Goal: Task Accomplishment & Management: Use online tool/utility

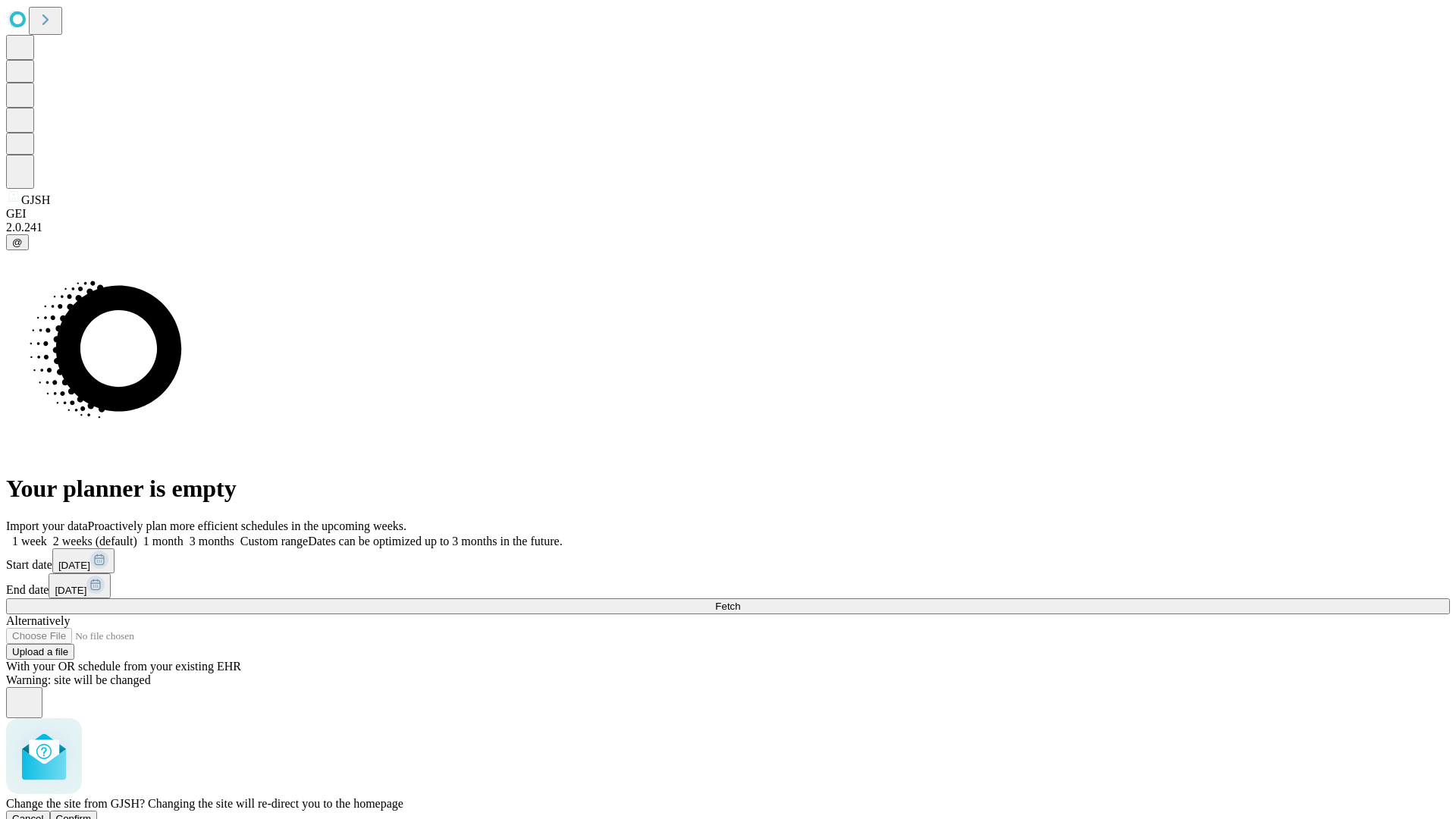
click at [92, 813] on span "Confirm" at bounding box center [73, 818] width 35 height 12
click at [47, 534] on label "1 week" at bounding box center [26, 541] width 41 height 13
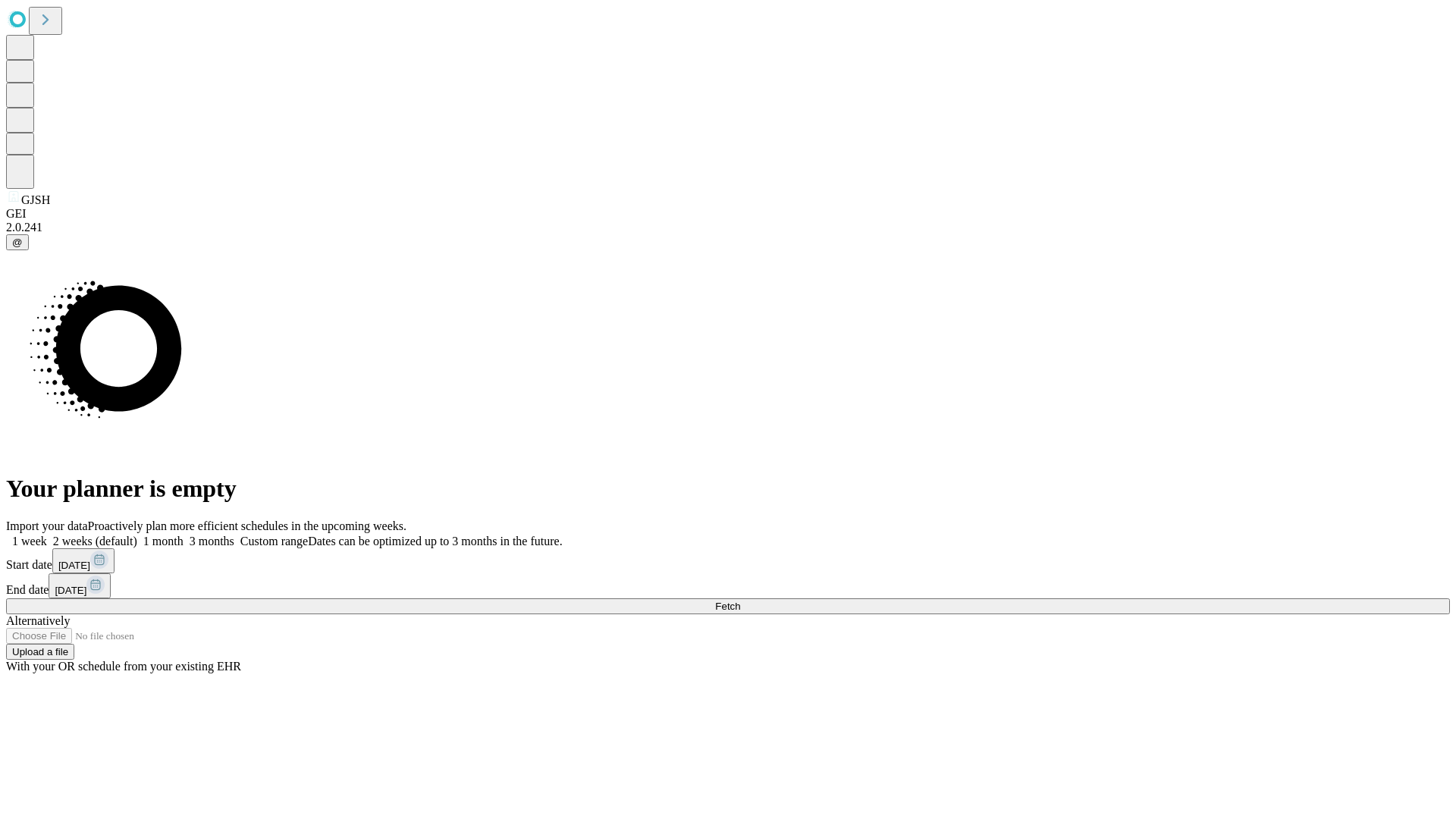
click at [740, 600] on span "Fetch" at bounding box center [728, 606] width 25 height 12
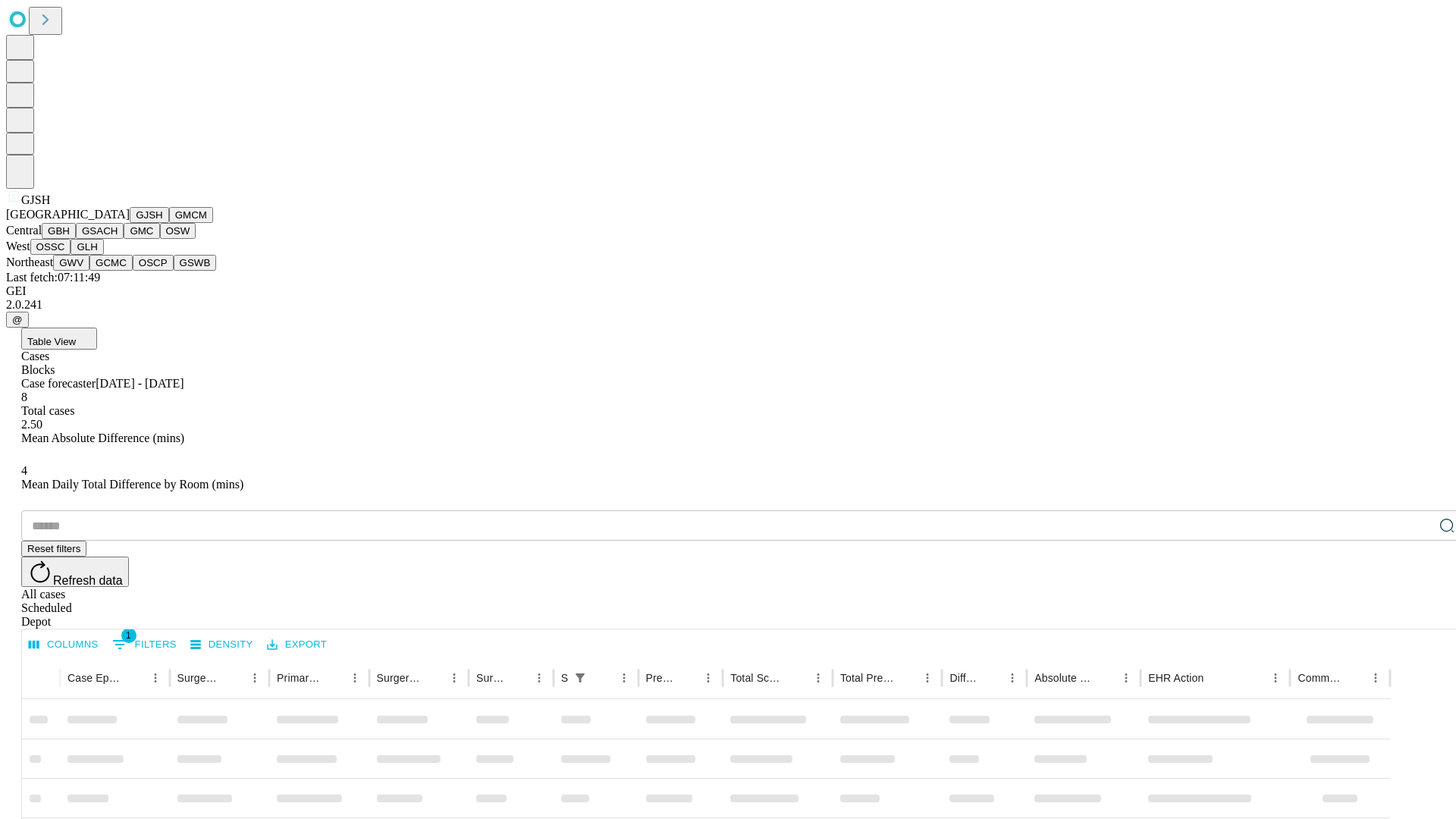
click at [169, 223] on button "GMCM" at bounding box center [191, 215] width 44 height 16
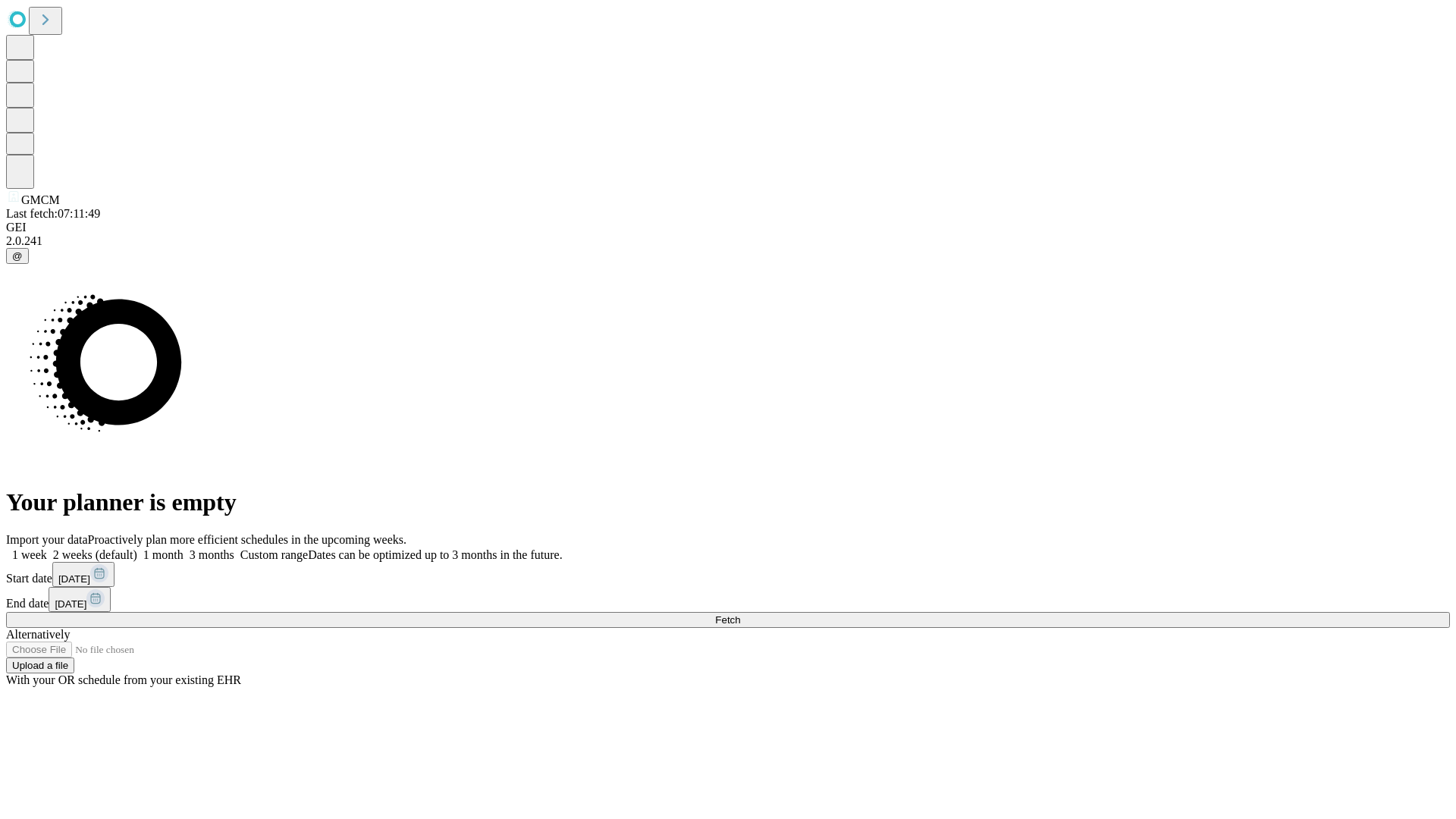
click at [740, 615] on span "Fetch" at bounding box center [728, 620] width 25 height 12
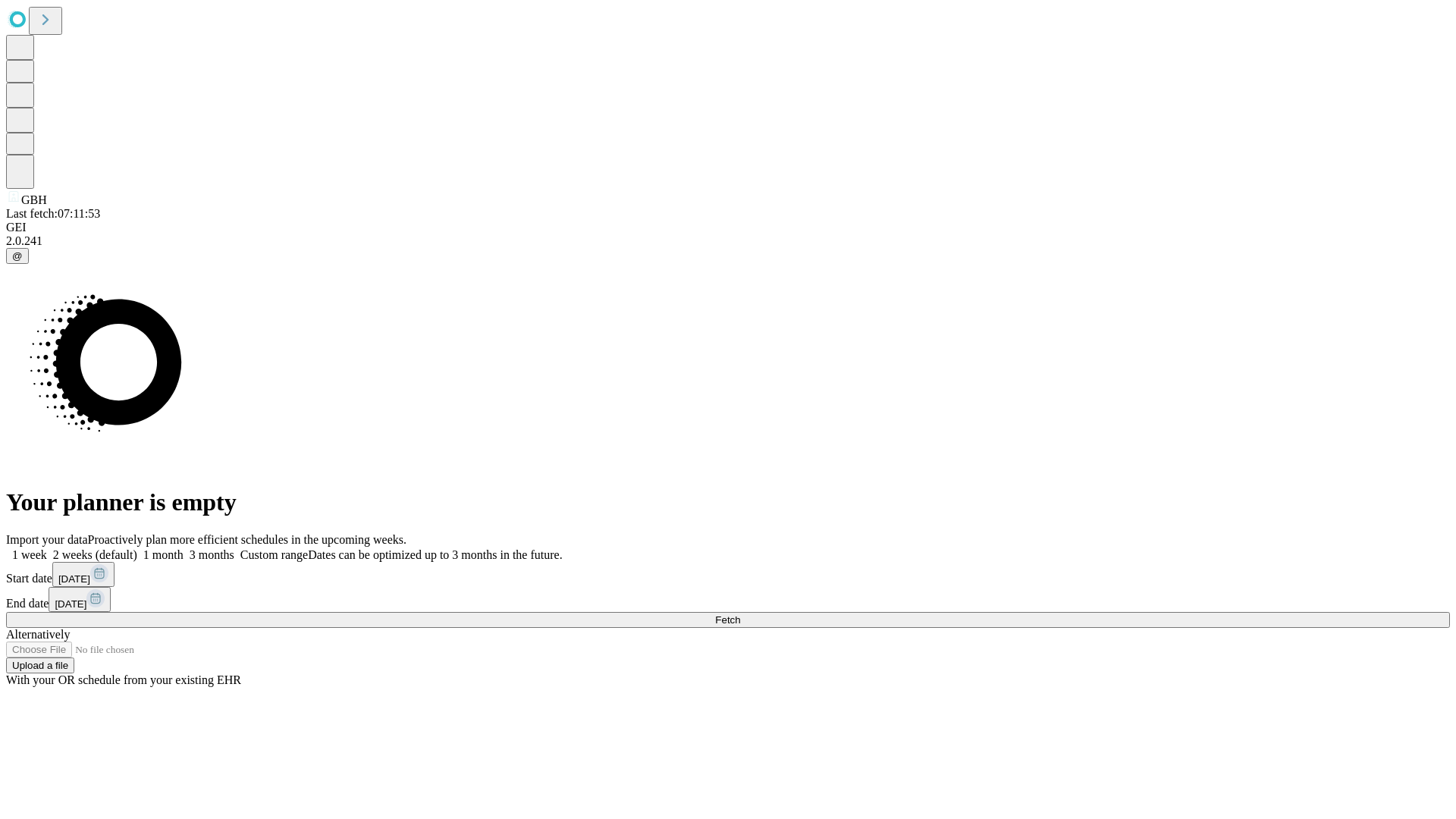
click at [740, 615] on span "Fetch" at bounding box center [728, 620] width 25 height 12
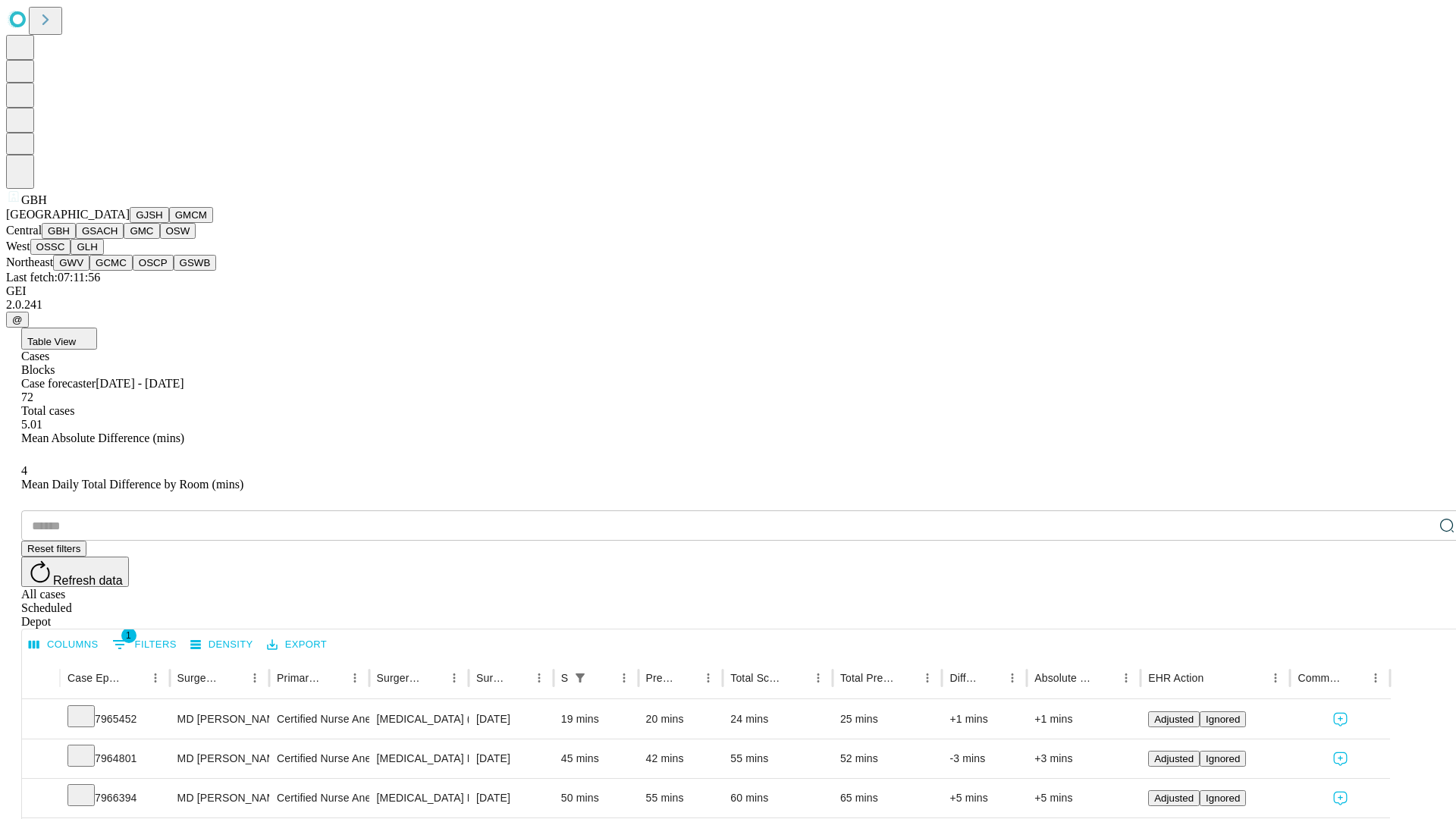
click at [117, 239] on button "GSACH" at bounding box center [99, 231] width 48 height 16
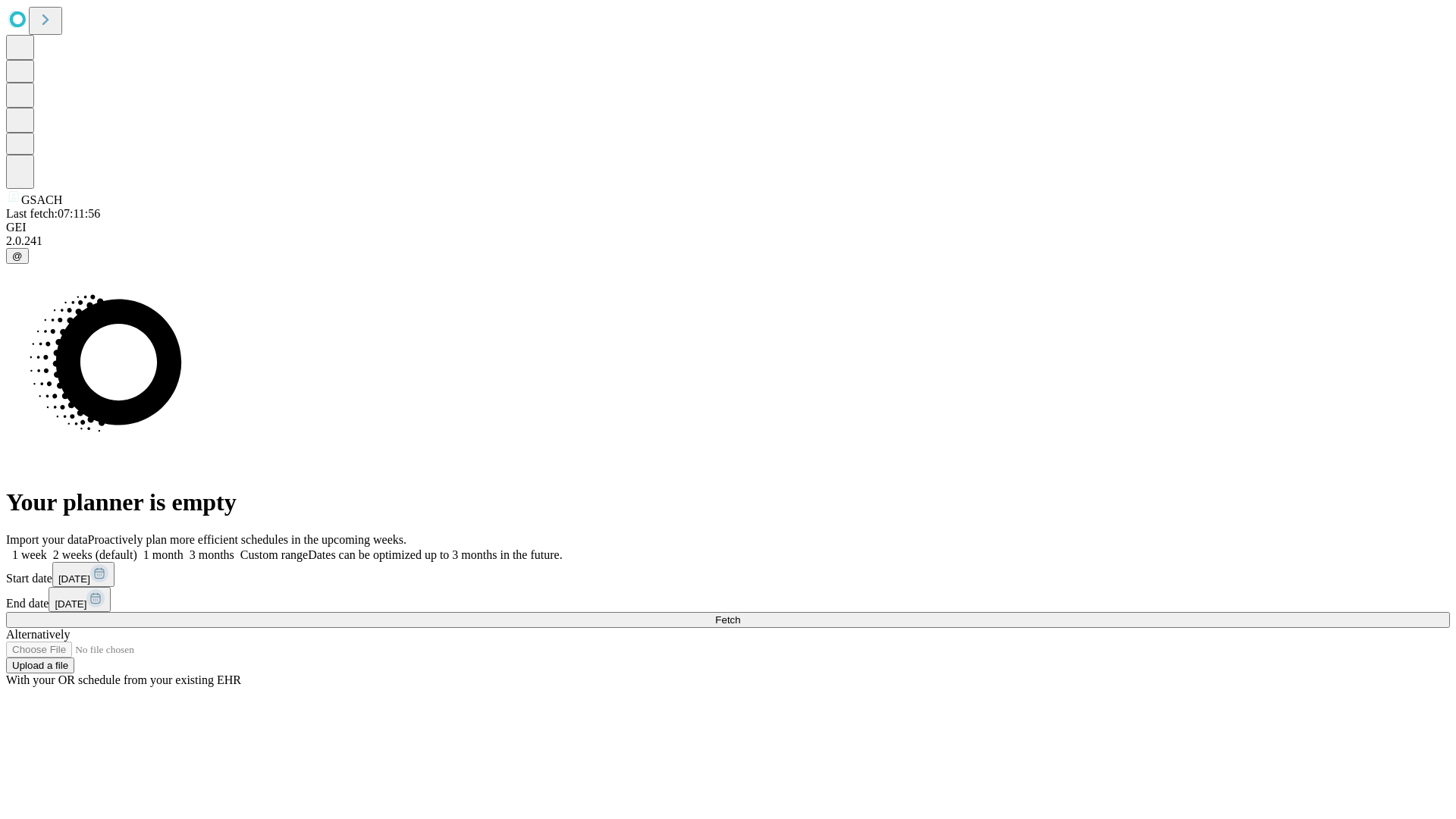
click at [47, 549] on label "1 week" at bounding box center [26, 555] width 41 height 13
click at [740, 615] on span "Fetch" at bounding box center [728, 620] width 25 height 12
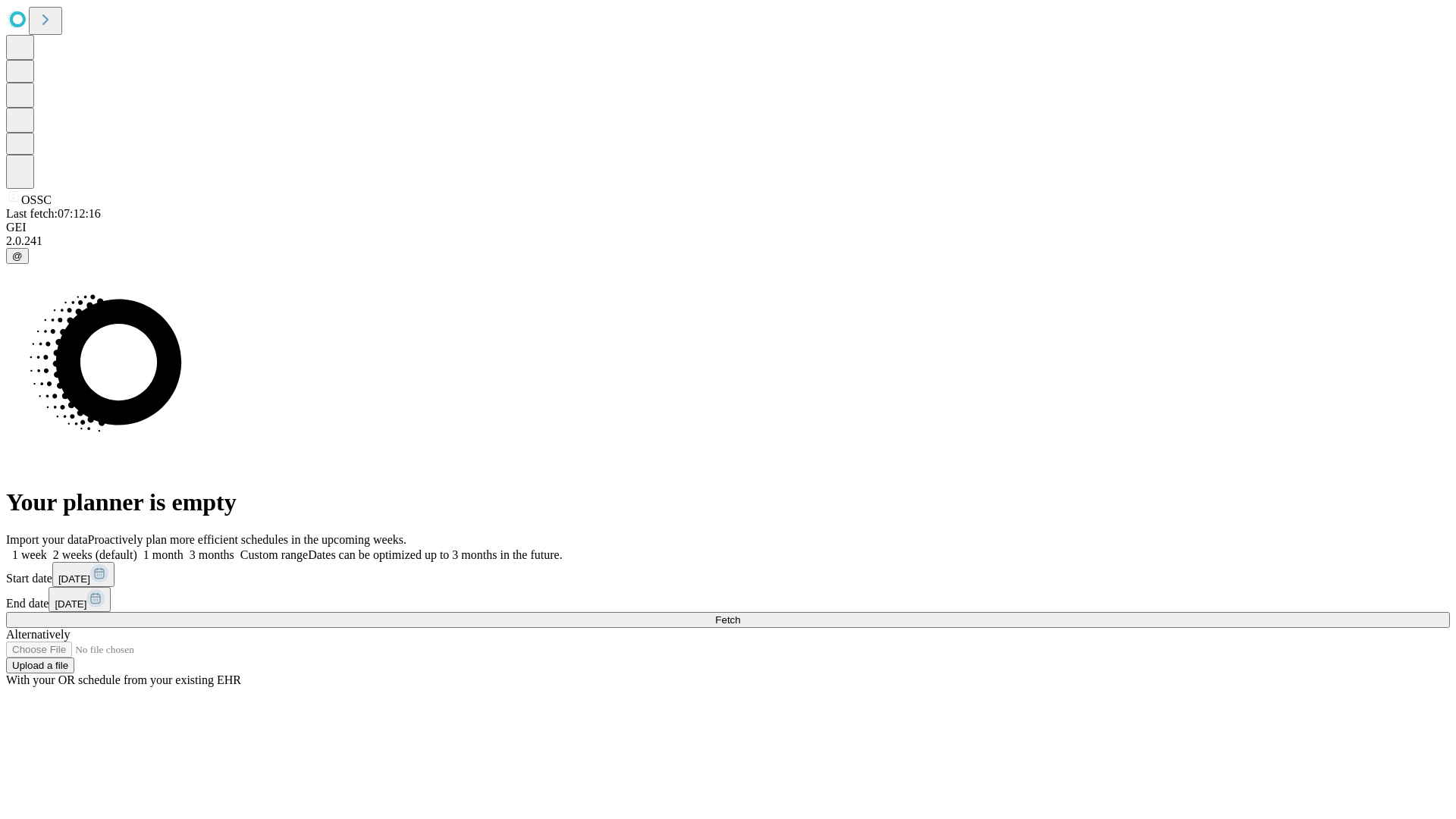
click at [47, 549] on label "1 week" at bounding box center [26, 555] width 41 height 13
click at [740, 615] on span "Fetch" at bounding box center [728, 620] width 25 height 12
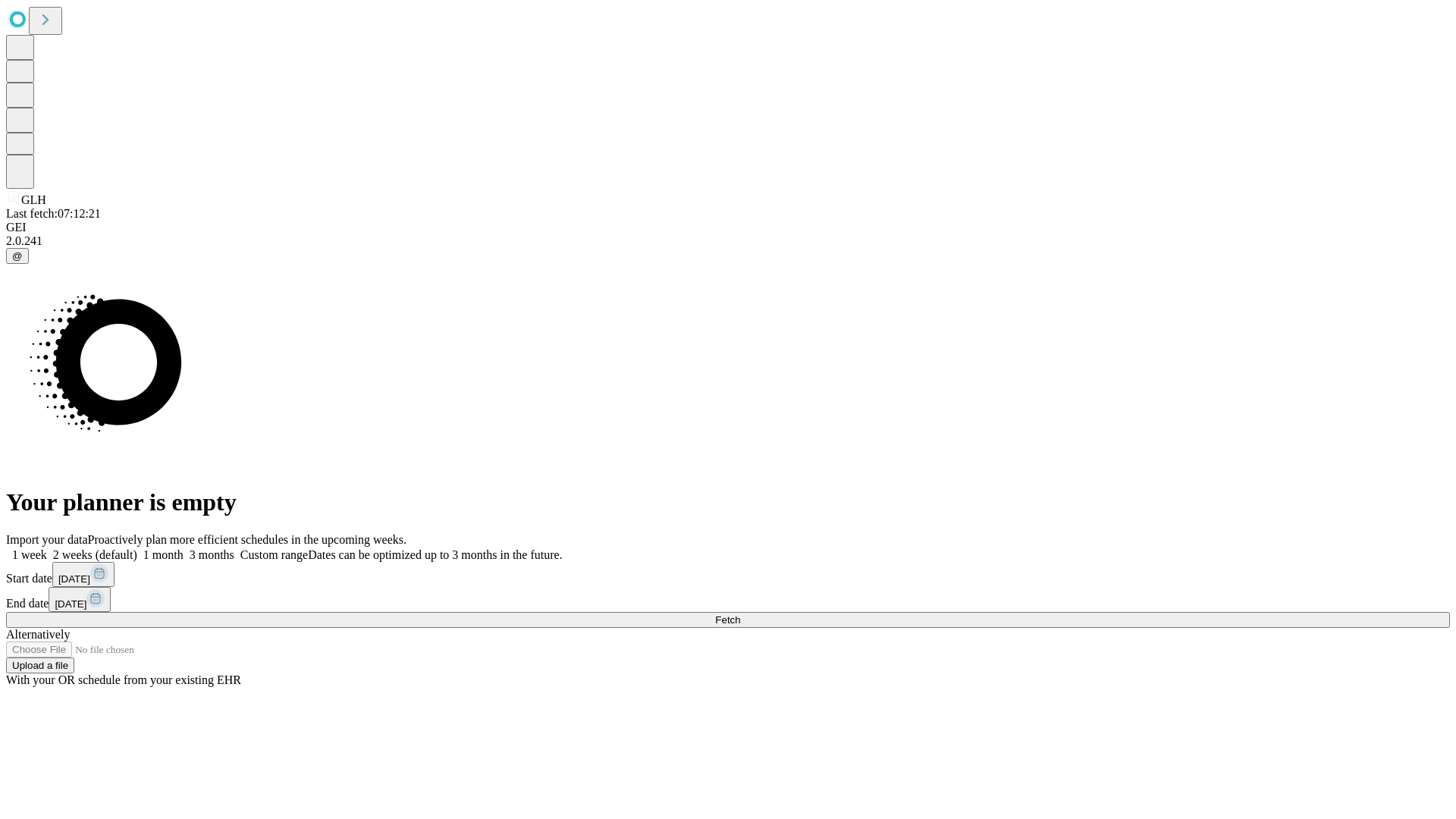
click at [740, 615] on span "Fetch" at bounding box center [728, 620] width 25 height 12
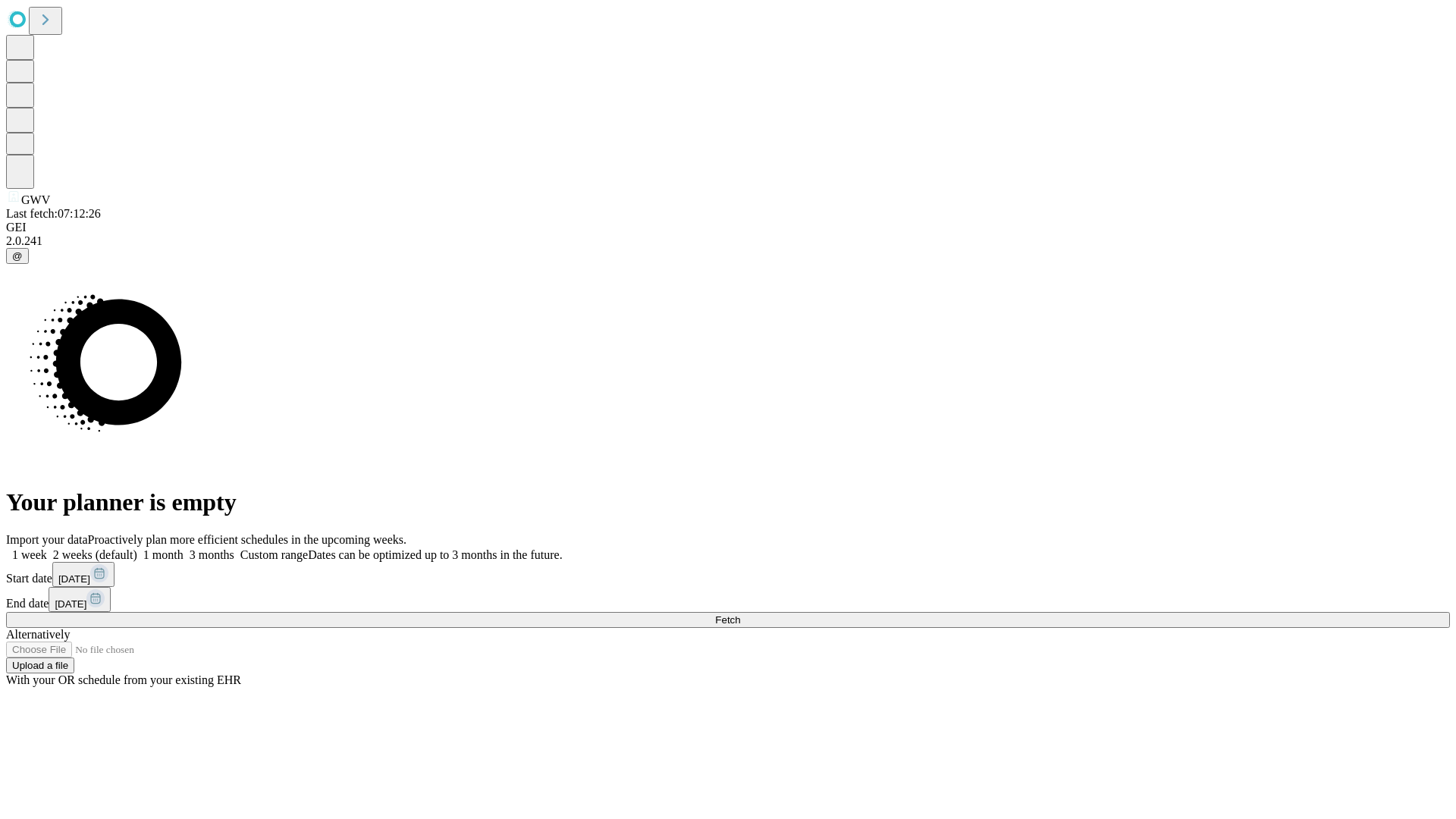
click at [47, 549] on label "1 week" at bounding box center [26, 555] width 41 height 13
click at [740, 615] on span "Fetch" at bounding box center [728, 620] width 25 height 12
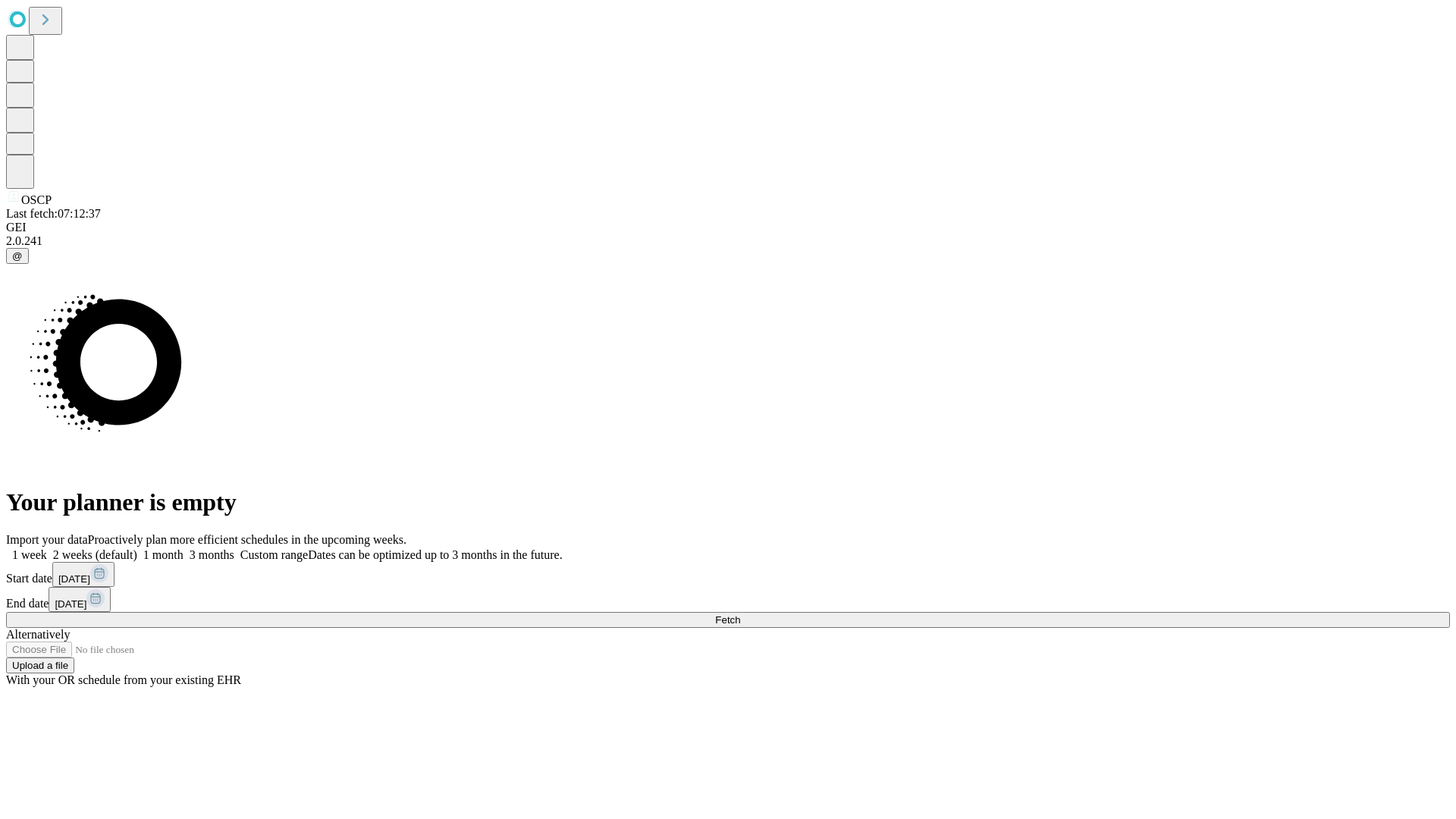
click at [47, 549] on label "1 week" at bounding box center [26, 555] width 41 height 13
click at [740, 615] on span "Fetch" at bounding box center [728, 620] width 25 height 12
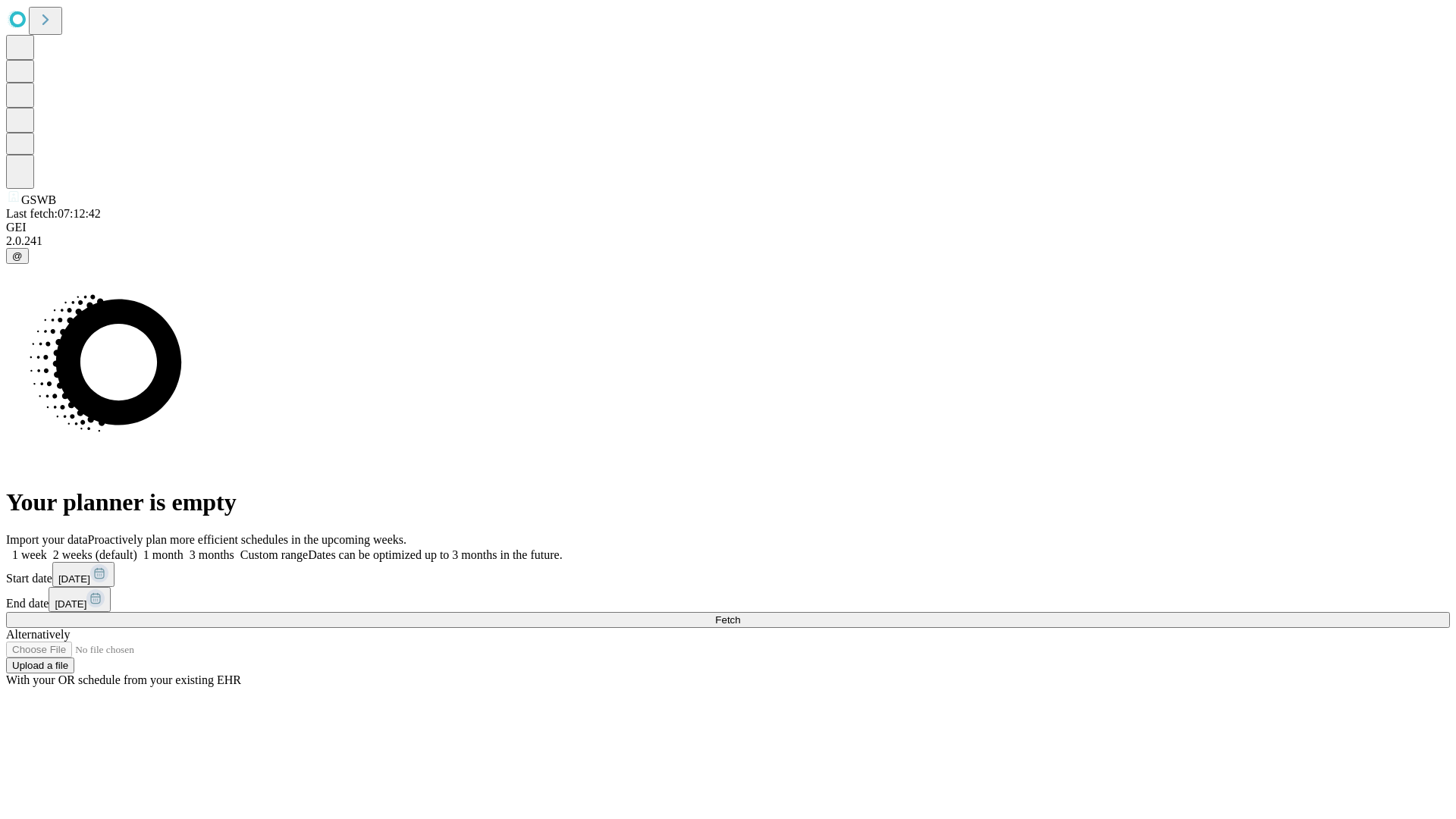
click at [47, 549] on label "1 week" at bounding box center [26, 555] width 41 height 13
click at [740, 615] on span "Fetch" at bounding box center [728, 620] width 25 height 12
